Goal: Find specific page/section

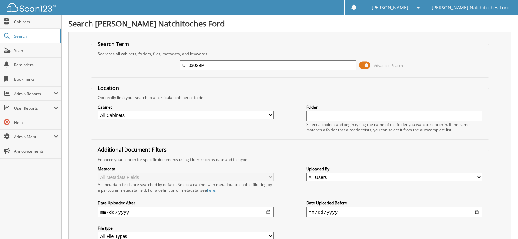
type input "UT03029P"
click at [193, 115] on select "All Cabinets ACCOUNTS PAYABLE ACCOUNTS PAYABLE JG ACCOUNTS RECEIVABLE ACTIVE EM…" at bounding box center [186, 115] width 176 height 8
select select "4580"
click at [98, 111] on select "All Cabinets ACCOUNTS PAYABLE ACCOUNTS PAYABLE JG ACCOUNTS RECEIVABLE ACTIVE EM…" at bounding box center [186, 115] width 176 height 8
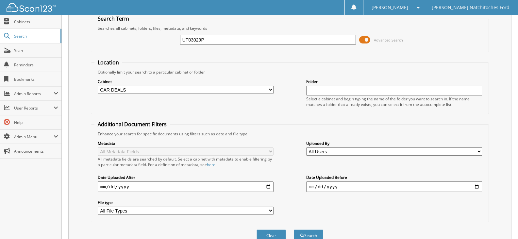
scroll to position [58, 0]
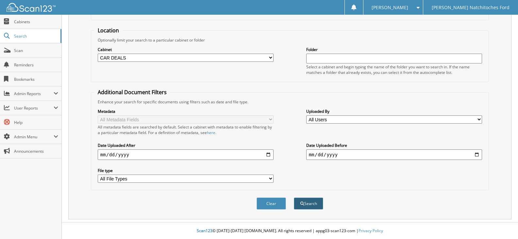
click at [311, 200] on button "Search" at bounding box center [308, 203] width 29 height 12
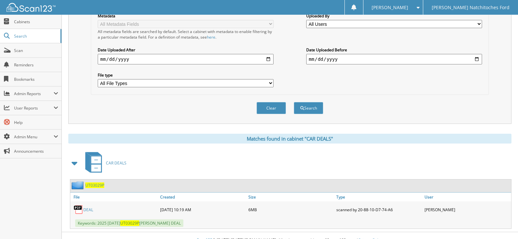
scroll to position [163, 0]
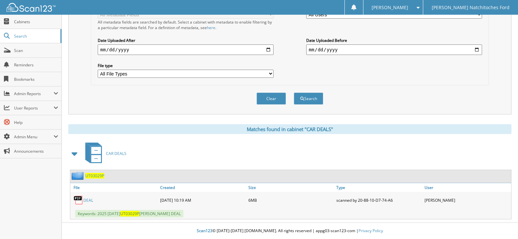
click at [89, 200] on link "DEAL" at bounding box center [88, 200] width 10 height 6
click at [271, 95] on button "Clear" at bounding box center [270, 98] width 29 height 12
select select
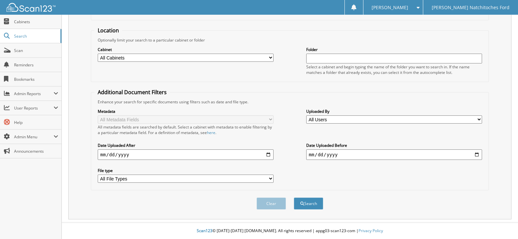
scroll to position [58, 0]
